Goal: Information Seeking & Learning: Learn about a topic

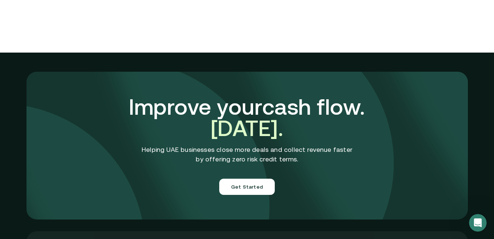
scroll to position [2670, 0]
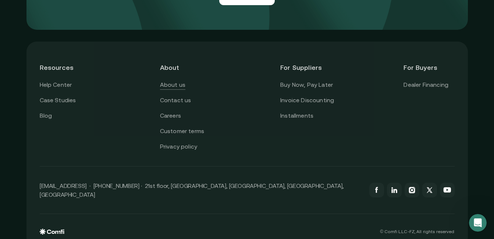
click at [181, 80] on link "About us" at bounding box center [172, 85] width 25 height 10
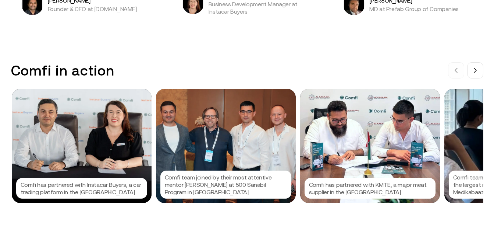
scroll to position [663, 0]
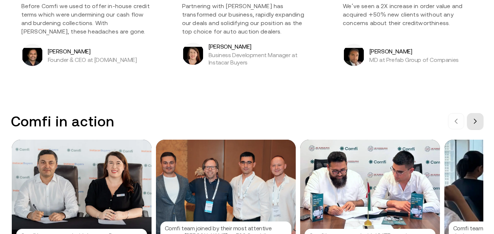
click at [476, 122] on icon at bounding box center [476, 121] width 6 height 6
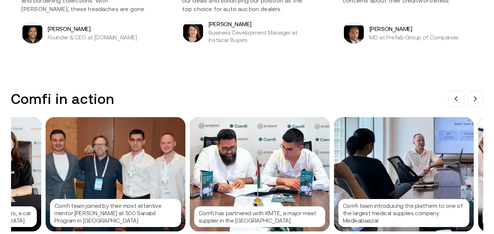
scroll to position [692, 0]
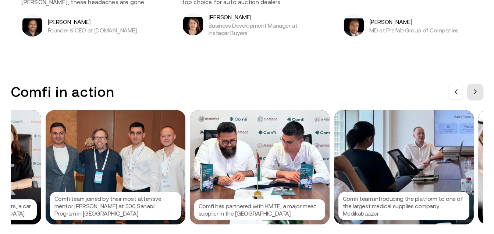
click at [479, 92] on icon at bounding box center [476, 92] width 6 height 6
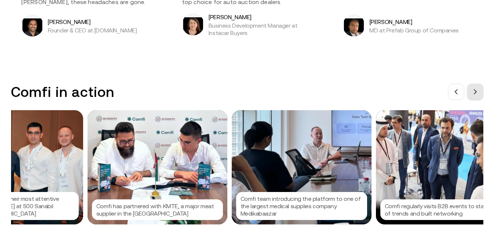
scroll to position [0, 221]
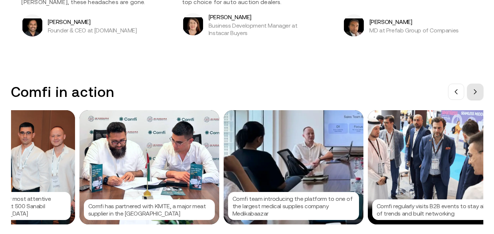
click at [479, 92] on icon at bounding box center [476, 92] width 6 height 6
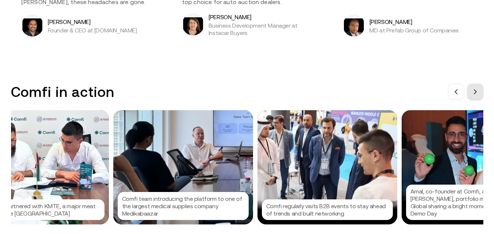
click at [479, 92] on icon at bounding box center [476, 92] width 6 height 6
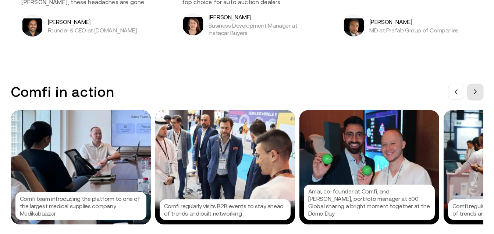
scroll to position [0, 442]
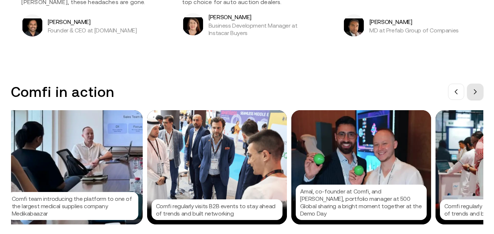
click at [479, 92] on icon at bounding box center [476, 92] width 6 height 6
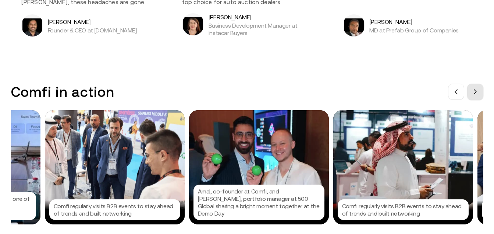
scroll to position [0, 552]
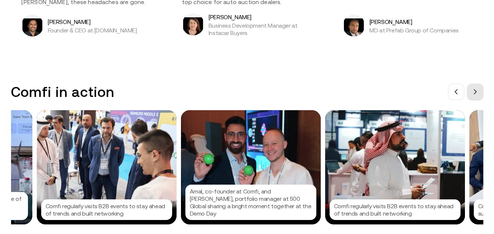
click at [479, 92] on icon at bounding box center [476, 92] width 6 height 6
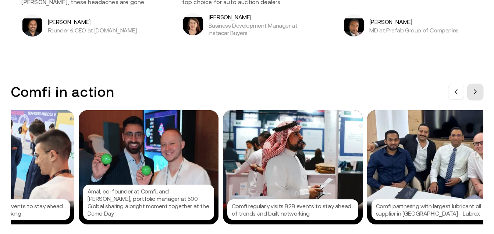
scroll to position [0, 663]
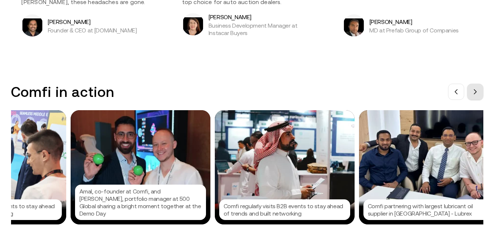
click at [479, 92] on icon at bounding box center [476, 92] width 6 height 6
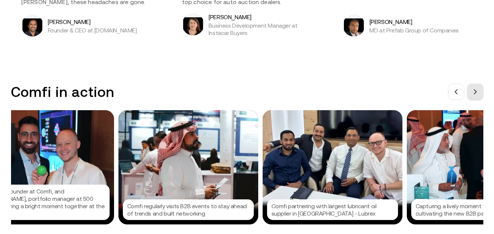
scroll to position [0, 773]
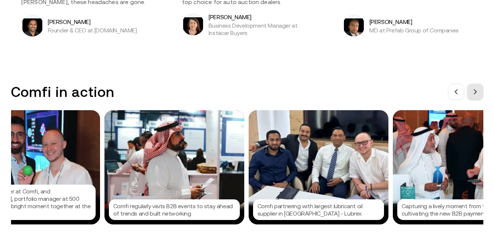
click at [479, 92] on icon at bounding box center [476, 92] width 6 height 6
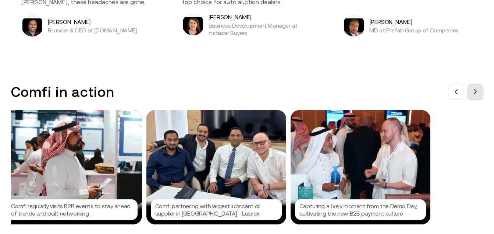
scroll to position [0, 884]
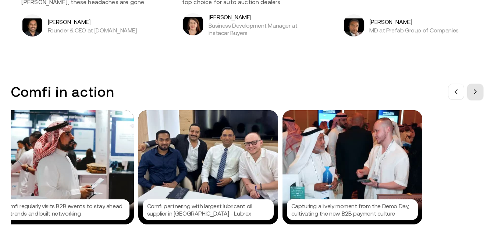
click at [479, 92] on icon at bounding box center [476, 92] width 6 height 6
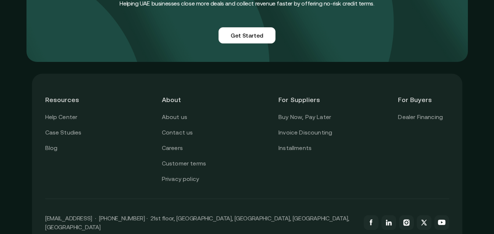
scroll to position [1856, 0]
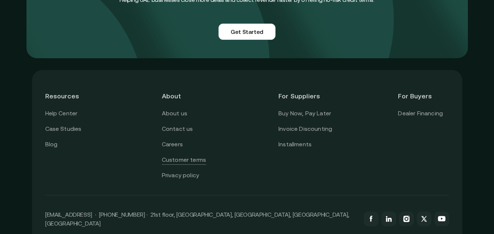
click at [201, 155] on link "Customer terms" at bounding box center [184, 160] width 44 height 10
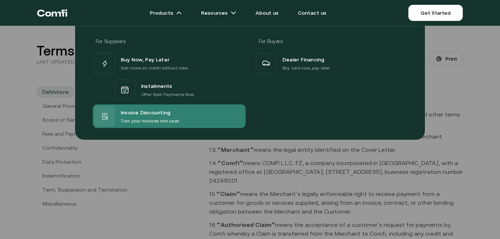
click at [183, 119] on div "Invoice Discounting Turn your invoices into cash" at bounding box center [169, 117] width 153 height 24
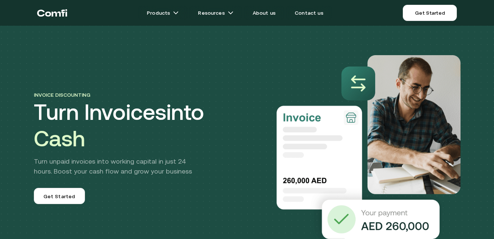
scroll to position [8, 0]
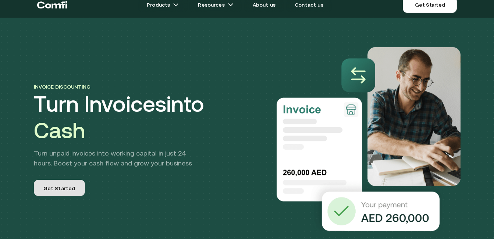
click at [66, 194] on link "Get Started" at bounding box center [59, 188] width 51 height 16
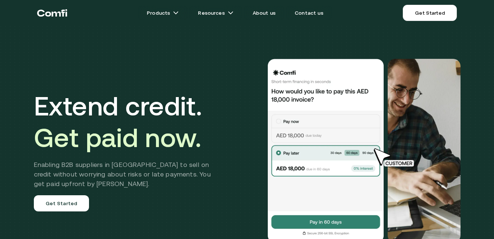
click at [128, 201] on div "Extend credit. Get paid now. Enabling B2B suppliers in [GEOGRAPHIC_DATA] to sel…" at bounding box center [128, 150] width 188 height 121
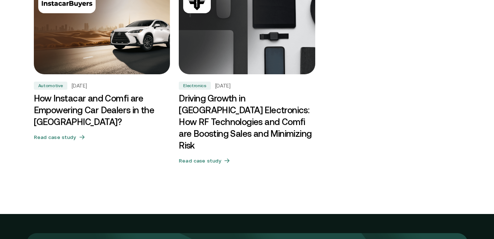
scroll to position [2327, 0]
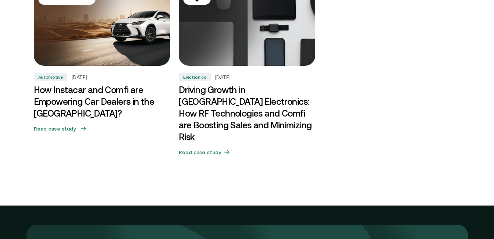
click at [99, 94] on h3 "How Instacar and Comfi are Empowering Car Dealers in the [GEOGRAPHIC_DATA]?" at bounding box center [102, 101] width 137 height 35
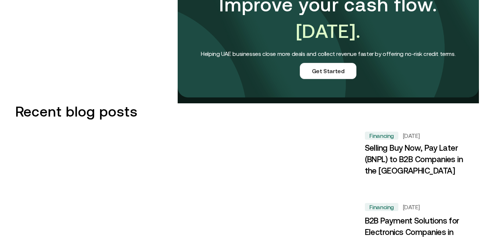
scroll to position [913, 0]
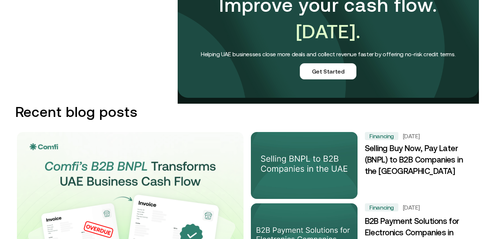
click at [429, 143] on h3 "Selling Buy Now, Pay Later (BNPL) to B2B Companies in the UAE" at bounding box center [419, 160] width 108 height 35
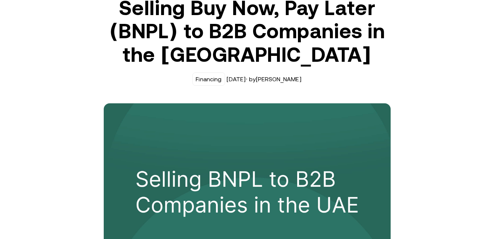
scroll to position [62, 0]
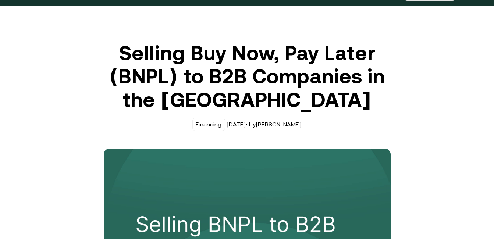
scroll to position [0, 0]
